Goal: Information Seeking & Learning: Learn about a topic

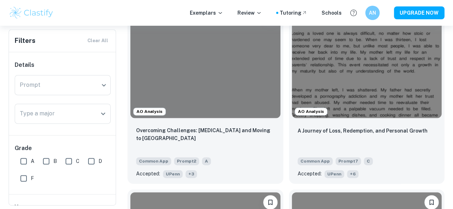
scroll to position [406, 0]
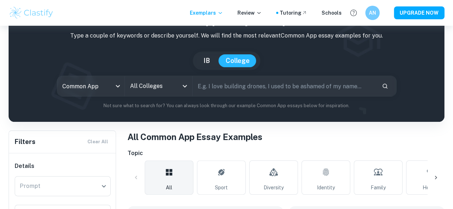
scroll to position [39, 0]
click at [205, 63] on button "IB" at bounding box center [206, 60] width 21 height 13
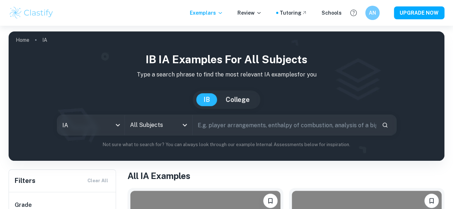
scroll to position [39, 0]
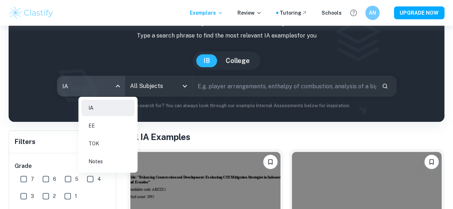
click at [127, 86] on body "We value your privacy We use cookies to enhance your browsing experience, serve…" at bounding box center [226, 91] width 453 height 209
click at [123, 111] on li "IA" at bounding box center [107, 108] width 53 height 16
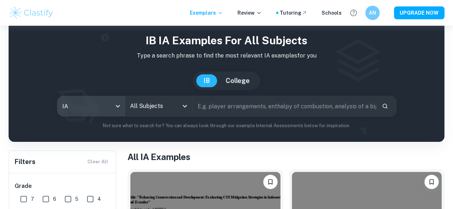
scroll to position [16, 0]
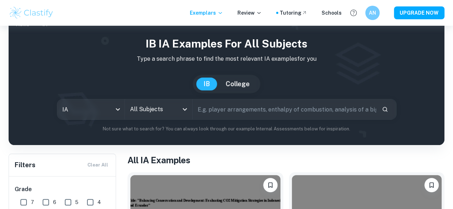
click at [231, 113] on input "text" at bounding box center [284, 109] width 183 height 20
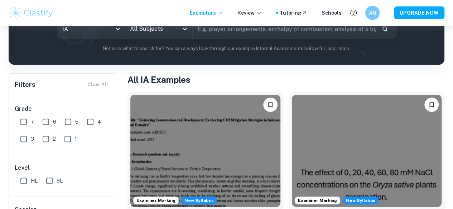
scroll to position [112, 0]
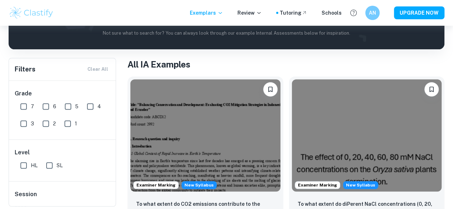
click at [24, 108] on input "7" at bounding box center [23, 106] width 14 height 14
checkbox input "true"
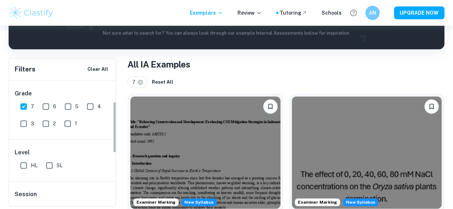
scroll to position [51, 0]
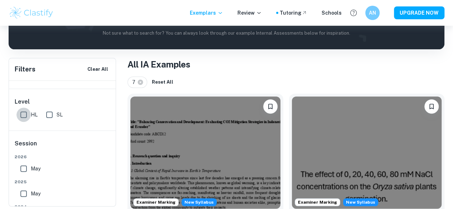
click at [24, 115] on input "HL" at bounding box center [23, 115] width 14 height 14
checkbox input "true"
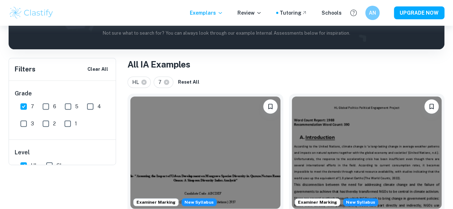
scroll to position [0, 0]
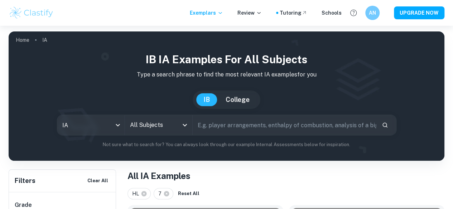
click at [281, 128] on input "text" at bounding box center [284, 125] width 183 height 20
type input "Chemistry"
click at [379, 130] on button "Search" at bounding box center [385, 125] width 12 height 12
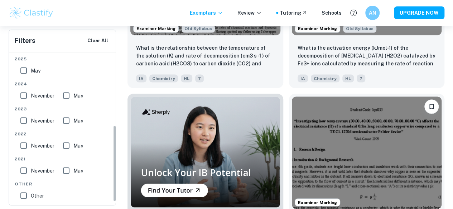
scroll to position [146, 0]
click at [26, 169] on input "November" at bounding box center [23, 170] width 14 height 14
checkbox input "true"
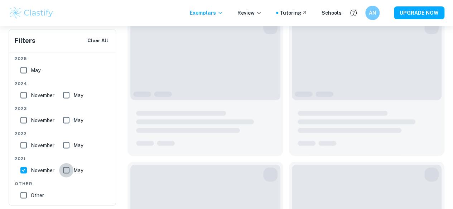
click at [65, 169] on input "May" at bounding box center [66, 170] width 14 height 14
checkbox input "true"
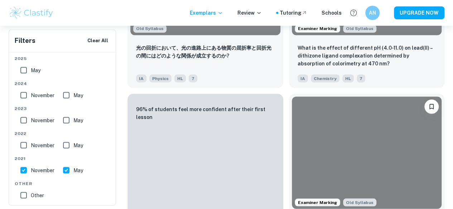
click at [19, 140] on input "November" at bounding box center [23, 145] width 14 height 14
checkbox input "true"
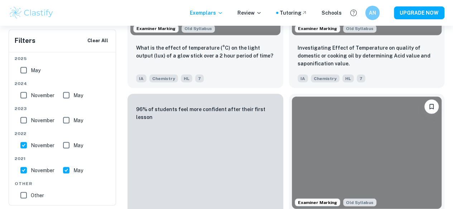
click at [65, 144] on input "May" at bounding box center [66, 145] width 14 height 14
checkbox input "true"
click at [22, 123] on input "November" at bounding box center [23, 120] width 14 height 14
checkbox input "true"
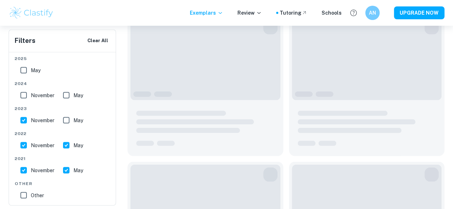
click at [66, 120] on input "May" at bounding box center [66, 120] width 14 height 14
checkbox input "true"
click at [66, 95] on input "May" at bounding box center [66, 95] width 14 height 14
checkbox input "true"
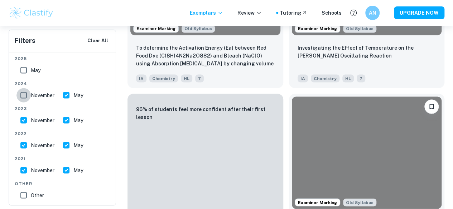
click at [23, 95] on input "November" at bounding box center [23, 95] width 14 height 14
checkbox input "true"
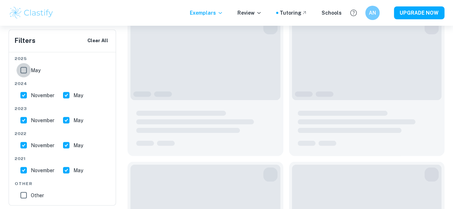
click at [23, 70] on input "May" at bounding box center [23, 70] width 14 height 14
checkbox input "true"
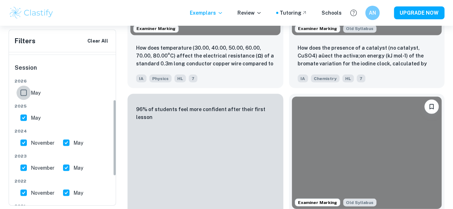
scroll to position [94, 0]
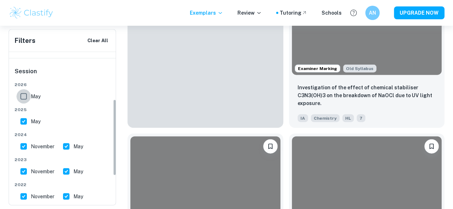
click at [24, 95] on input "May" at bounding box center [23, 96] width 14 height 14
checkbox input "true"
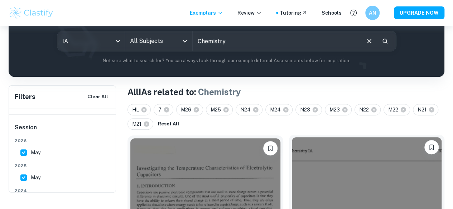
scroll to position [0, 0]
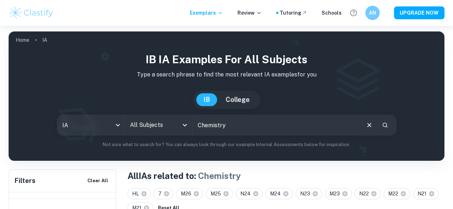
click at [276, 132] on input "Chemistry" at bounding box center [276, 125] width 167 height 20
paste input "How does the concentration of [MEDICAL_DATA] (NaCl) in brine solution affect th…"
type input "Chemistry: How does the concentration of [MEDICAL_DATA] (NaCl) in brine solutio…"
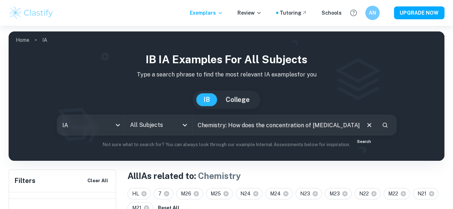
click at [379, 124] on button "Search" at bounding box center [385, 125] width 12 height 12
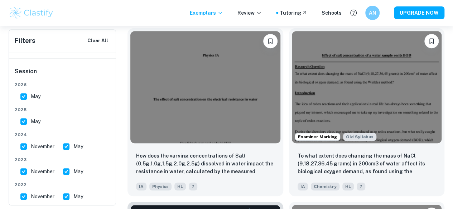
scroll to position [190, 0]
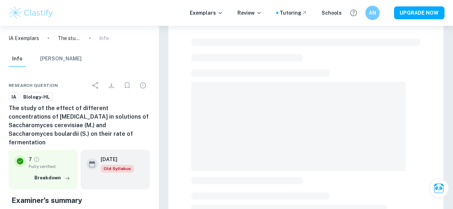
scroll to position [17, 0]
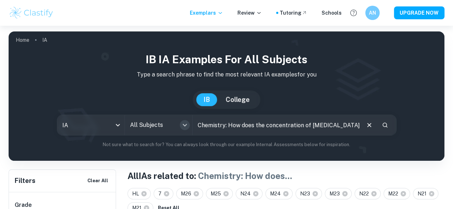
click at [189, 127] on icon "Open" at bounding box center [184, 125] width 9 height 9
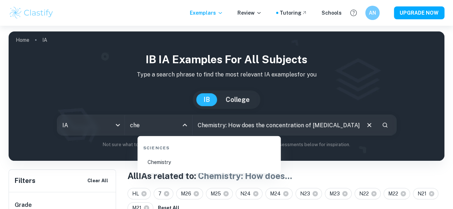
type input "che"
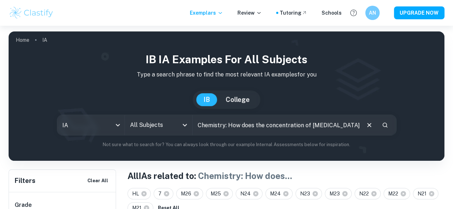
click at [188, 127] on icon "Open" at bounding box center [184, 125] width 9 height 9
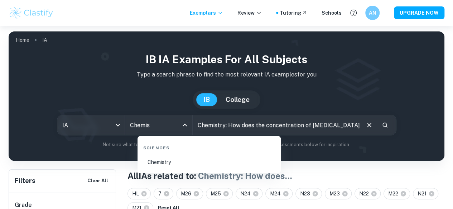
click at [170, 164] on li "Chemistry" at bounding box center [208, 162] width 137 height 16
type input "Chemistry"
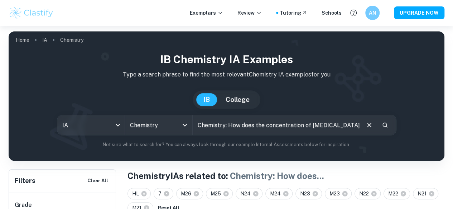
scroll to position [5, 0]
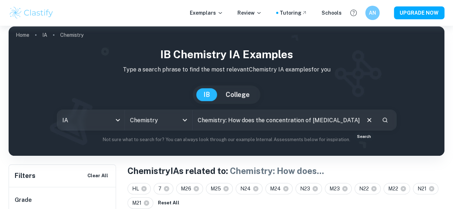
click at [381, 123] on icon "Search" at bounding box center [384, 120] width 6 height 6
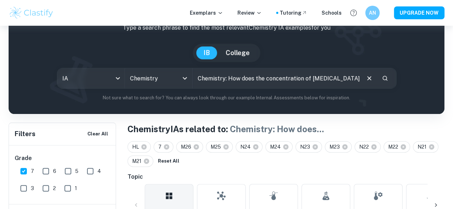
scroll to position [49, 0]
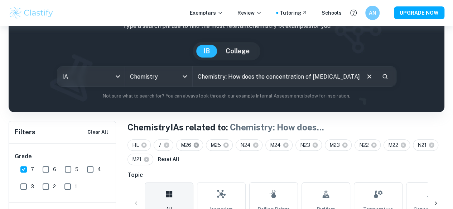
click at [197, 144] on icon at bounding box center [196, 145] width 5 height 5
checkbox input "false"
click at [197, 144] on icon at bounding box center [196, 145] width 5 height 5
click at [223, 144] on icon at bounding box center [226, 145] width 6 height 6
click at [282, 144] on icon at bounding box center [285, 145] width 6 height 6
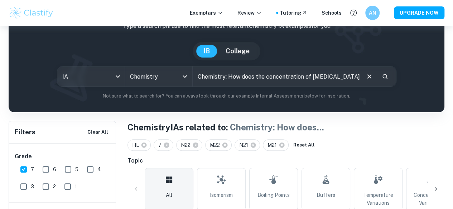
checkbox input "false"
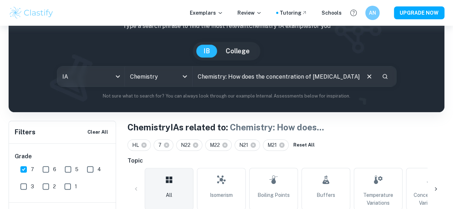
click at [197, 144] on icon at bounding box center [195, 145] width 6 height 6
checkbox input "false"
click at [197, 144] on icon at bounding box center [194, 145] width 6 height 6
checkbox input "false"
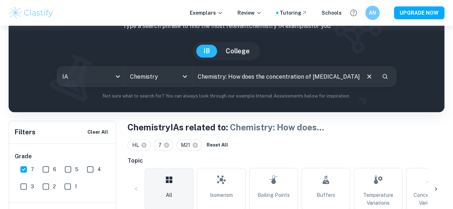
click at [197, 144] on icon at bounding box center [195, 145] width 6 height 6
checkbox input "false"
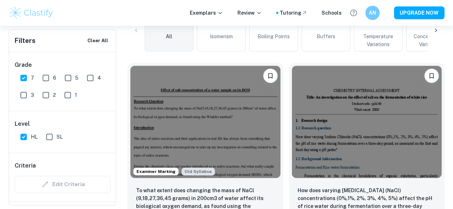
scroll to position [207, 0]
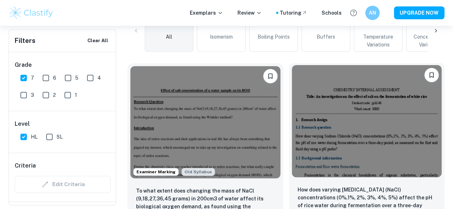
click at [292, 133] on img at bounding box center [367, 121] width 150 height 112
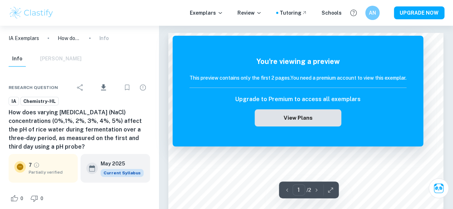
click at [276, 122] on button "View Plans" at bounding box center [297, 118] width 87 height 17
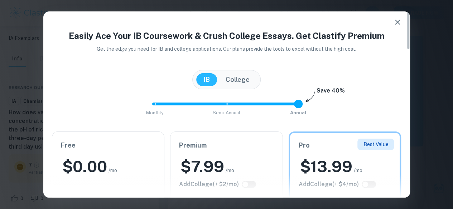
click at [29, 33] on div "Easily Ace Your IB Coursework & Crush College Essays. Get Clastify Premium Get …" at bounding box center [226, 104] width 453 height 209
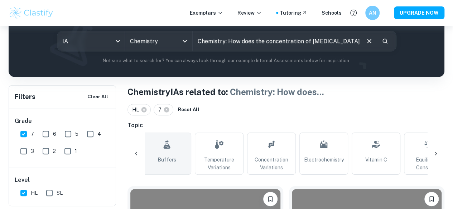
scroll to position [0, 159]
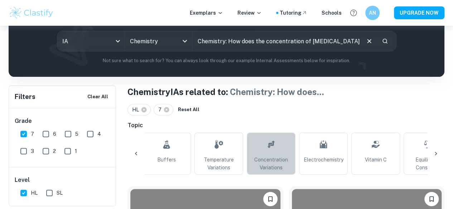
click at [269, 164] on span "Concentration Variations" at bounding box center [271, 164] width 42 height 16
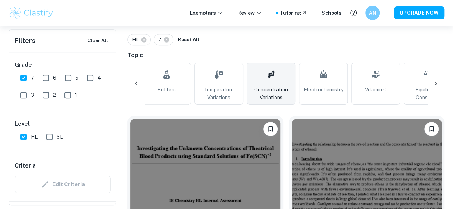
scroll to position [104, 0]
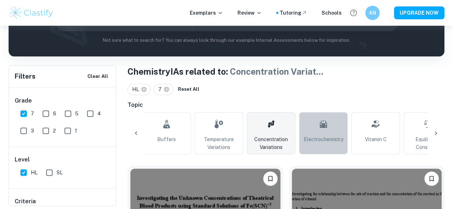
click at [324, 137] on span "Electrochemistry" at bounding box center [323, 140] width 40 height 8
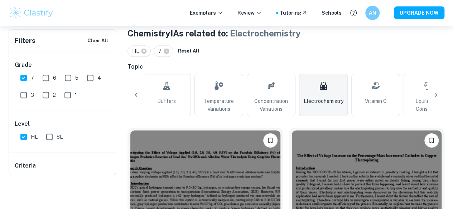
scroll to position [103, 0]
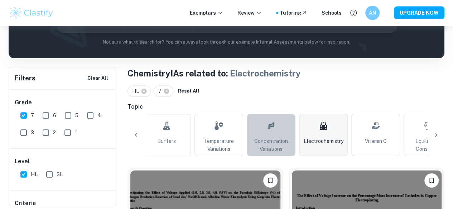
click at [269, 150] on span "Concentration Variations" at bounding box center [271, 145] width 42 height 16
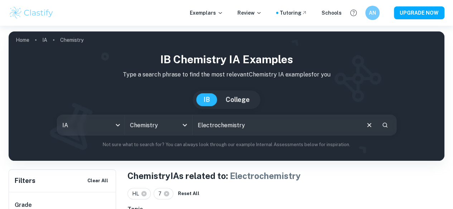
type input "Concentration Variations"
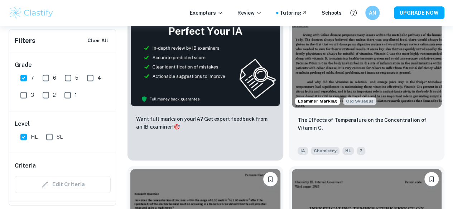
scroll to position [452, 0]
